Goal: Communication & Community: Answer question/provide support

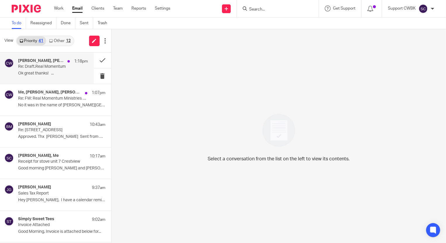
click at [33, 66] on p "Re: Draft.Real Momentum" at bounding box center [46, 66] width 56 height 5
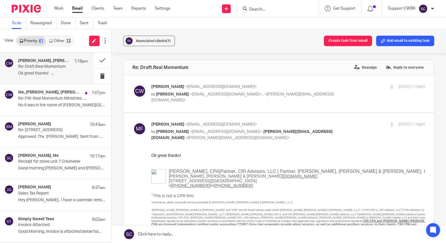
click at [337, 92] on div "Candance Weaver <accounting@realmomentum.org> to Melissa Frazier <mefrazier@cri…" at bounding box center [288, 94] width 274 height 20
checkbox input "true"
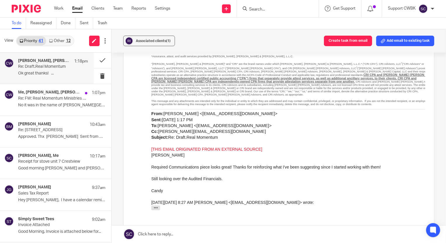
scroll to position [319, 0]
click at [30, 100] on p "Re: FW: Real Momentum Ministries audit" at bounding box center [46, 98] width 56 height 5
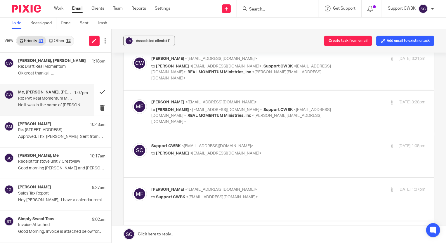
scroll to position [106, 0]
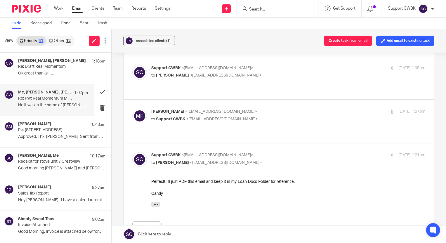
click at [55, 41] on link "Other 12" at bounding box center [59, 40] width 27 height 9
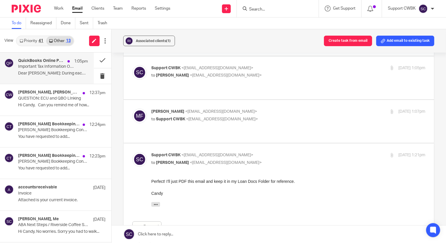
click at [38, 65] on p "Important Tax Information On Your Federal Payment and Filing" at bounding box center [46, 66] width 56 height 5
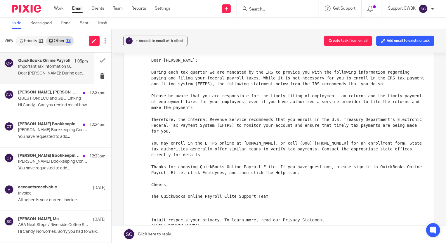
scroll to position [79, 0]
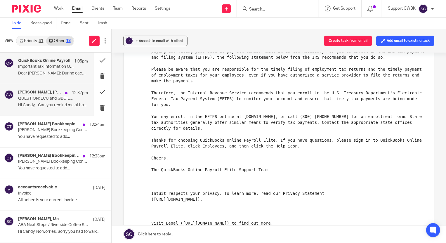
click at [45, 96] on p "QUESTION: ECU and QBO LInking" at bounding box center [46, 98] width 56 height 5
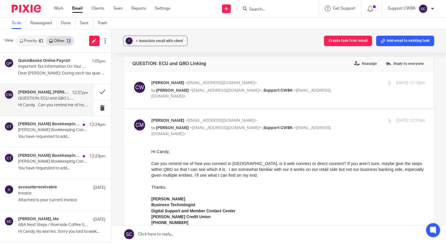
scroll to position [0, 0]
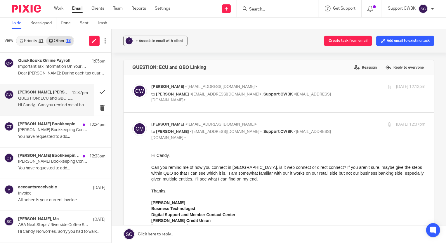
click at [311, 87] on p "Candance M. Weaver <cmweaver@cwbookkeepingservice.com>" at bounding box center [242, 87] width 183 height 6
checkbox input "true"
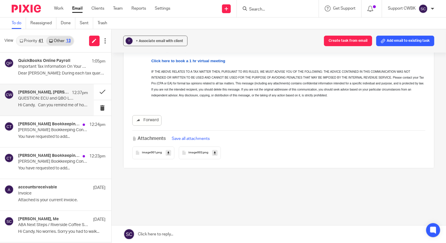
scroll to position [878, 0]
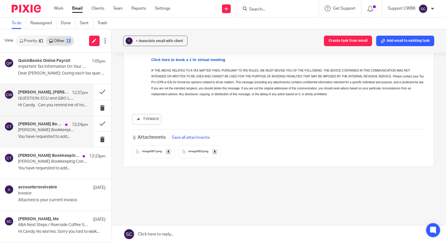
click at [41, 134] on div "Candance Weaver Bookkeeping Team 12:24pm Candance Weaver Bookkeeping Confirmati…" at bounding box center [53, 132] width 70 height 20
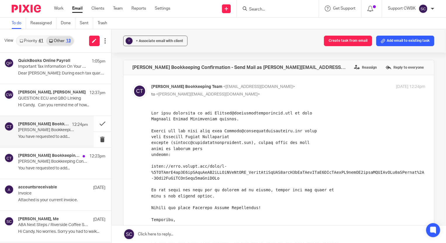
scroll to position [0, 0]
click at [36, 158] on h4 "Candance Weaver Bookkeeping Team" at bounding box center [40, 155] width 44 height 5
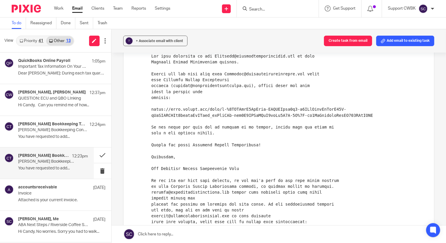
scroll to position [56, 0]
click at [27, 38] on link "Priority 41" at bounding box center [32, 40] width 30 height 9
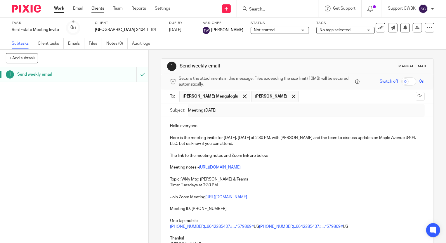
scroll to position [60, 0]
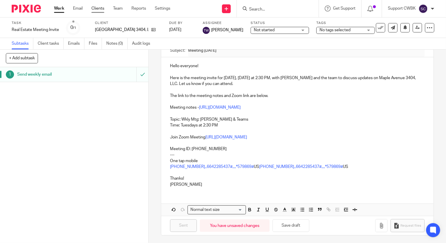
click at [101, 7] on link "Clients" at bounding box center [97, 9] width 13 height 6
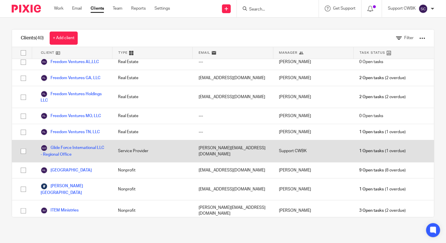
scroll to position [266, 0]
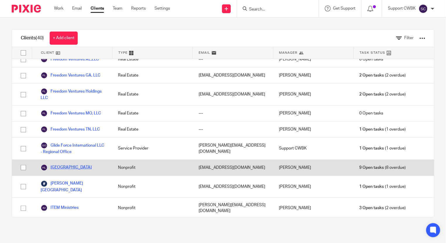
click at [68, 164] on link "[GEOGRAPHIC_DATA]" at bounding box center [66, 167] width 51 height 7
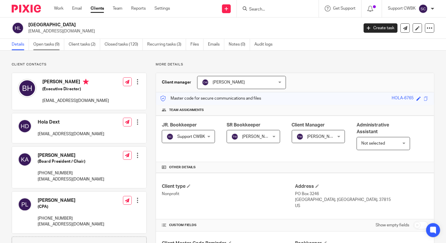
click at [40, 42] on link "Open tasks (9)" at bounding box center [48, 44] width 31 height 11
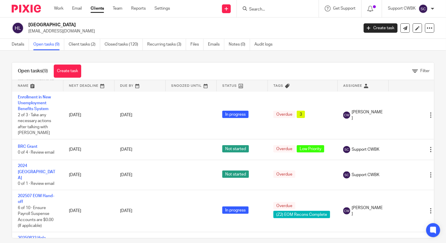
scroll to position [153, 0]
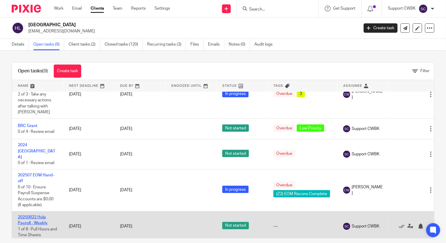
click at [29, 215] on link "20250822 Hola Payroll - Weekly" at bounding box center [33, 220] width 30 height 10
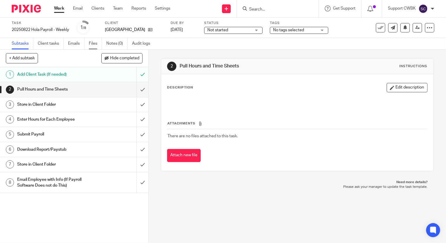
click at [93, 43] on link "Files" at bounding box center [95, 43] width 13 height 11
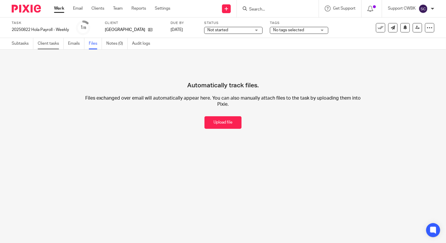
click at [42, 43] on link "Client tasks" at bounding box center [51, 43] width 26 height 11
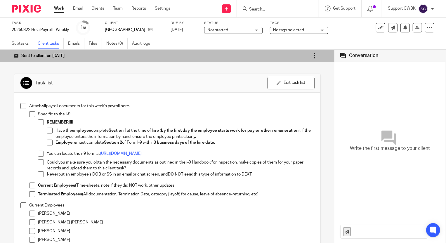
click at [312, 58] on icon at bounding box center [315, 56] width 6 height 6
click at [299, 71] on link "Re-send email" at bounding box center [289, 72] width 26 height 6
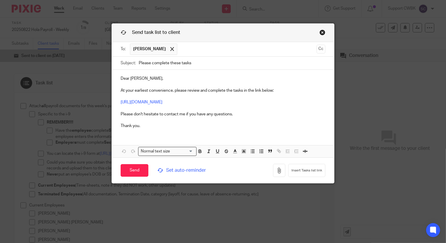
click at [179, 63] on input "Please complete these tasks" at bounding box center [232, 63] width 187 height 13
click at [191, 63] on input "Please complete these payrolltasks" at bounding box center [232, 63] width 187 height 13
type input "Please complete these payroll tasks"
click at [144, 79] on p "Dear Betsy, At your earliest convenience, please review and complete the tasks …" at bounding box center [223, 102] width 205 height 53
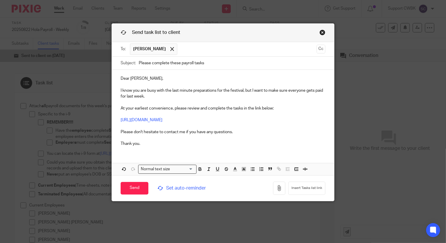
click at [176, 90] on p "I know you are busy with the last minute preparations for the festival, but I w…" at bounding box center [223, 117] width 205 height 59
click at [134, 188] on input "Send" at bounding box center [135, 188] width 28 height 13
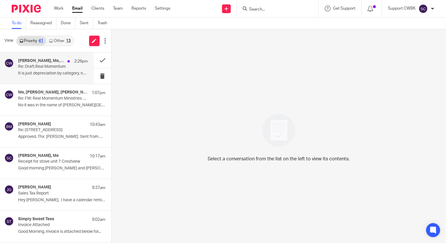
click at [30, 68] on p "Re: Draft.Real Momentum" at bounding box center [46, 66] width 56 height 5
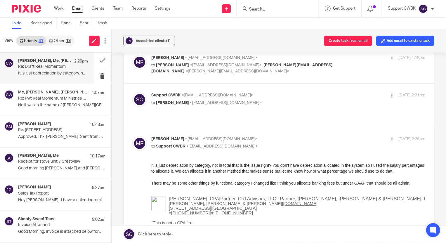
scroll to position [53, 0]
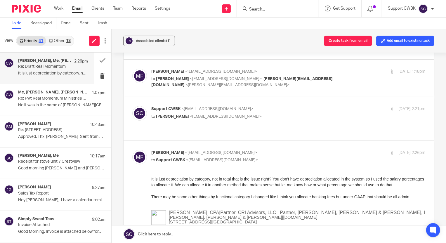
click at [294, 111] on p "Support CWBK <[EMAIL_ADDRESS][DOMAIN_NAME]>" at bounding box center [242, 109] width 183 height 6
checkbox input "true"
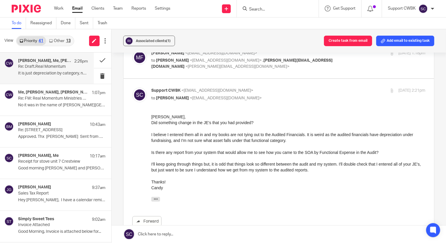
scroll to position [79, 0]
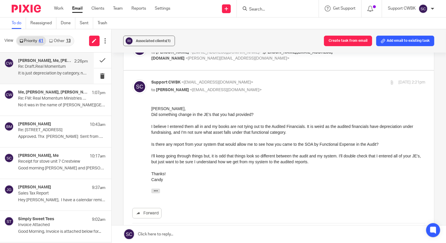
click at [57, 42] on link "Other 13" at bounding box center [59, 40] width 27 height 9
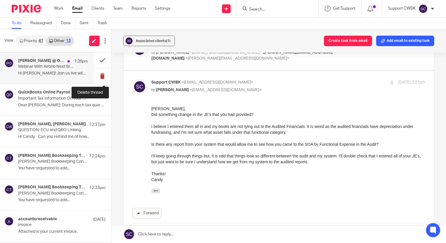
click at [98, 75] on button at bounding box center [103, 75] width 18 height 15
